Goal: Task Accomplishment & Management: Manage account settings

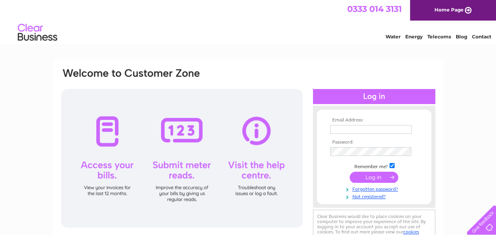
click at [343, 125] on input "text" at bounding box center [371, 129] width 81 height 9
type input "gearboxes@live.co.uk"
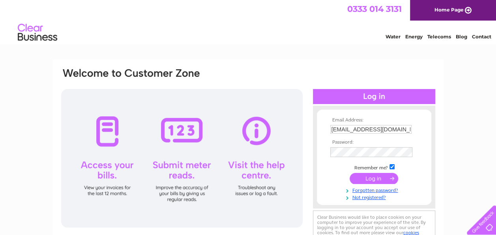
click at [374, 178] on input "submit" at bounding box center [374, 178] width 49 height 11
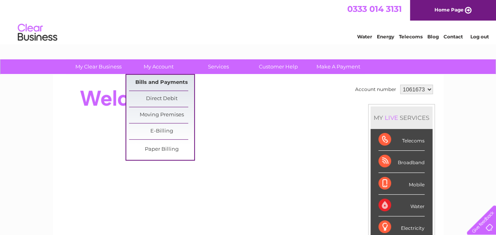
click at [157, 82] on link "Bills and Payments" at bounding box center [161, 83] width 65 height 16
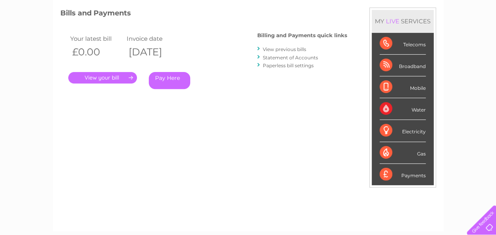
scroll to position [79, 0]
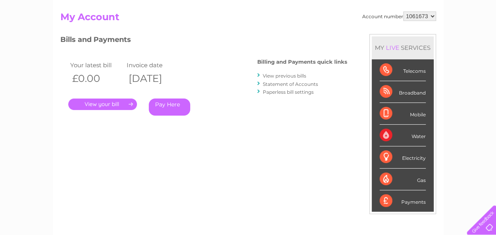
click at [108, 105] on link "." at bounding box center [102, 103] width 69 height 11
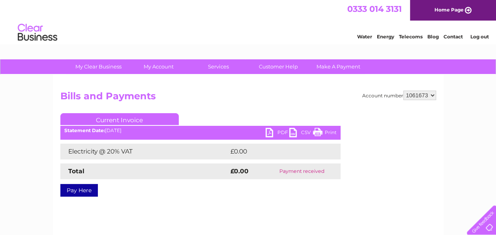
click at [269, 134] on link "PDF" at bounding box center [278, 133] width 24 height 11
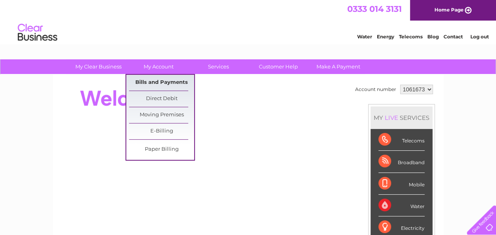
click at [162, 82] on link "Bills and Payments" at bounding box center [161, 83] width 65 height 16
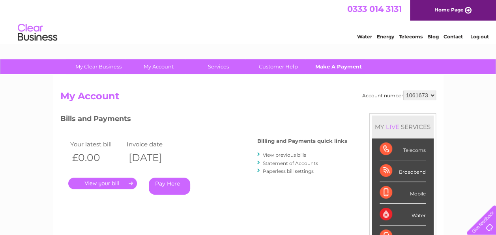
click at [320, 67] on link "Make A Payment" at bounding box center [338, 66] width 65 height 15
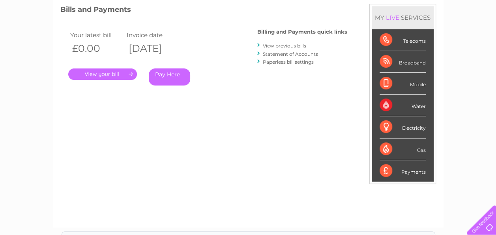
scroll to position [44, 0]
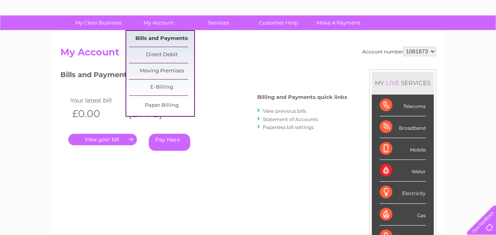
click at [166, 36] on link "Bills and Payments" at bounding box center [161, 39] width 65 height 16
